Goal: Find specific page/section: Find specific page/section

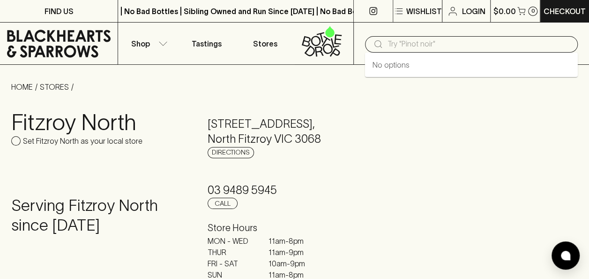
click at [451, 47] on input "text" at bounding box center [479, 44] width 183 height 15
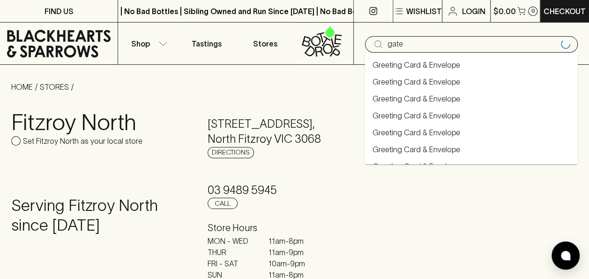
type input "gate"
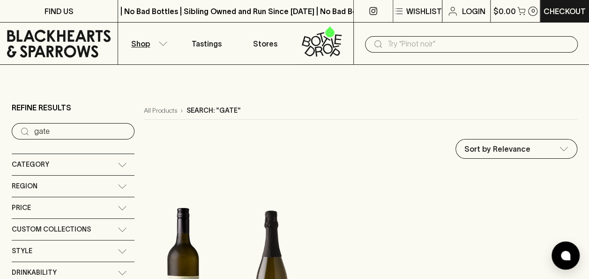
click at [405, 44] on input "text" at bounding box center [479, 44] width 183 height 15
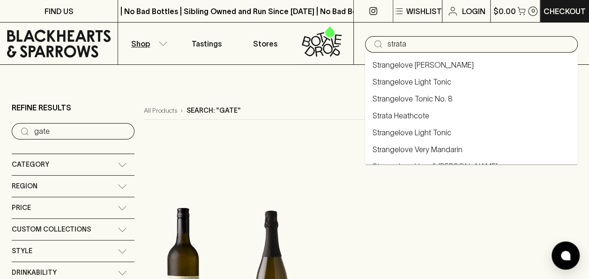
type input "strata"
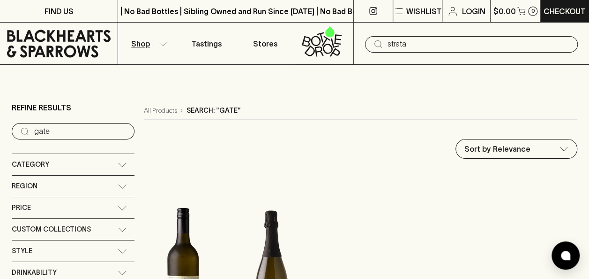
type input "strata"
